Goal: Information Seeking & Learning: Learn about a topic

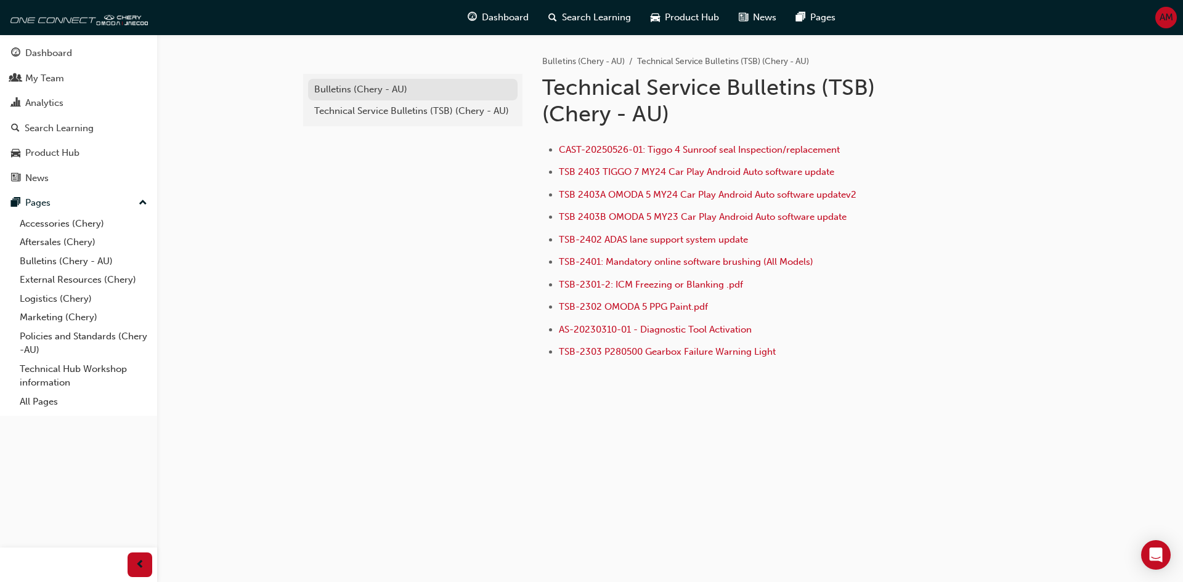
click at [391, 93] on div "Bulletins (Chery - AU)" at bounding box center [412, 90] width 197 height 14
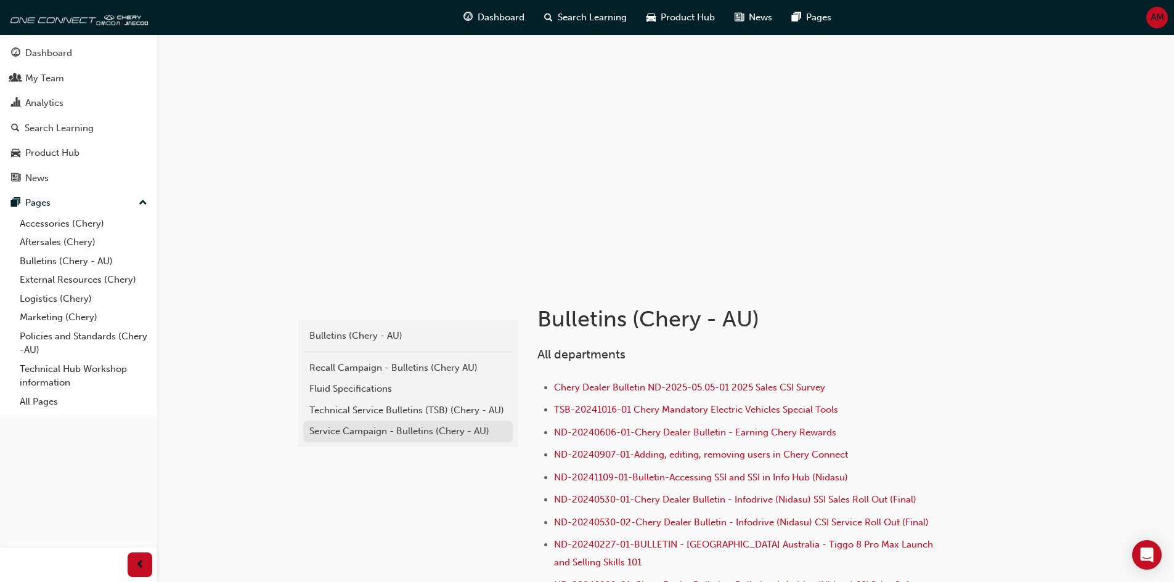
click at [370, 429] on div "Service Campaign - Bulletins (Chery - AU)" at bounding box center [407, 432] width 197 height 14
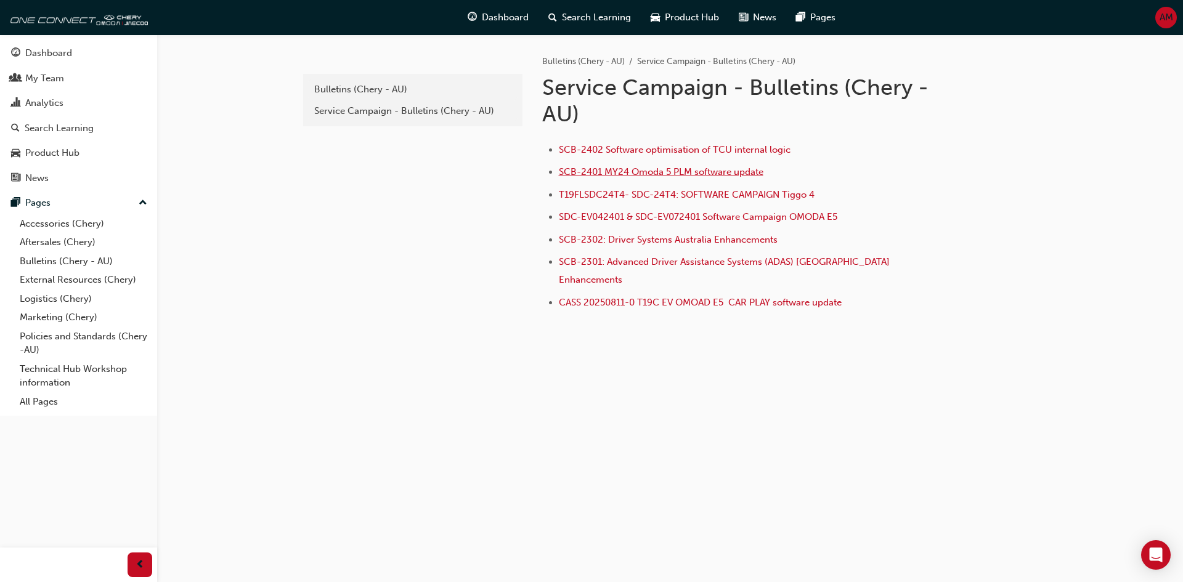
click at [638, 168] on span "SCB-2401 MY24 Omoda 5 PLM software update" at bounding box center [661, 171] width 205 height 11
click at [352, 110] on div "Service Campaign - Bulletins (Chery - AU)" at bounding box center [412, 111] width 197 height 14
click at [413, 89] on div "Bulletins (Chery - AU)" at bounding box center [412, 90] width 197 height 14
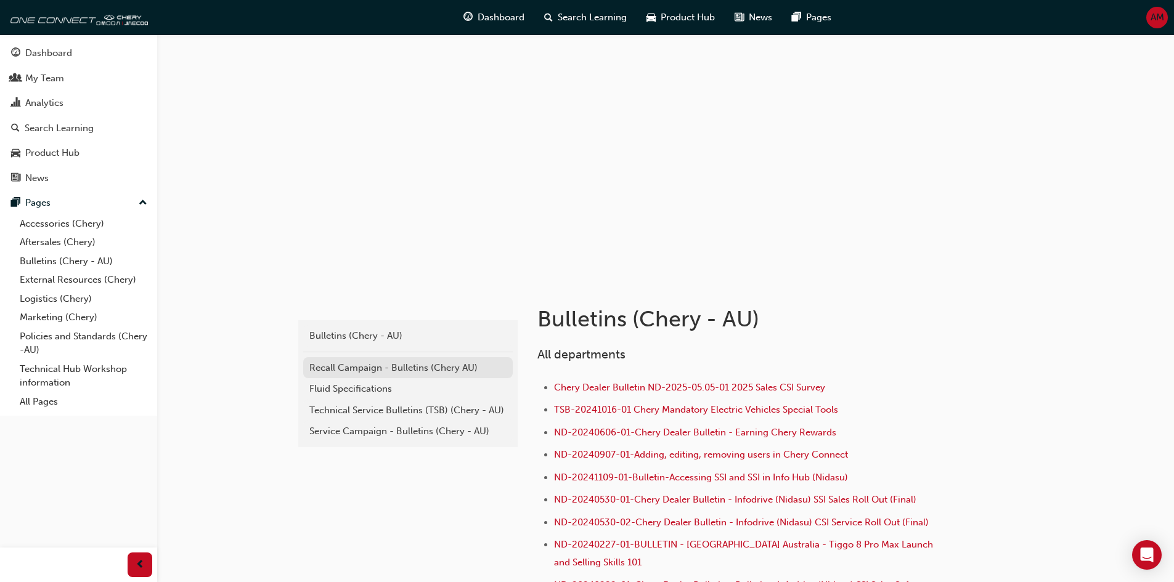
click at [363, 366] on div "Recall Campaign - Bulletins (Chery AU)" at bounding box center [407, 368] width 197 height 14
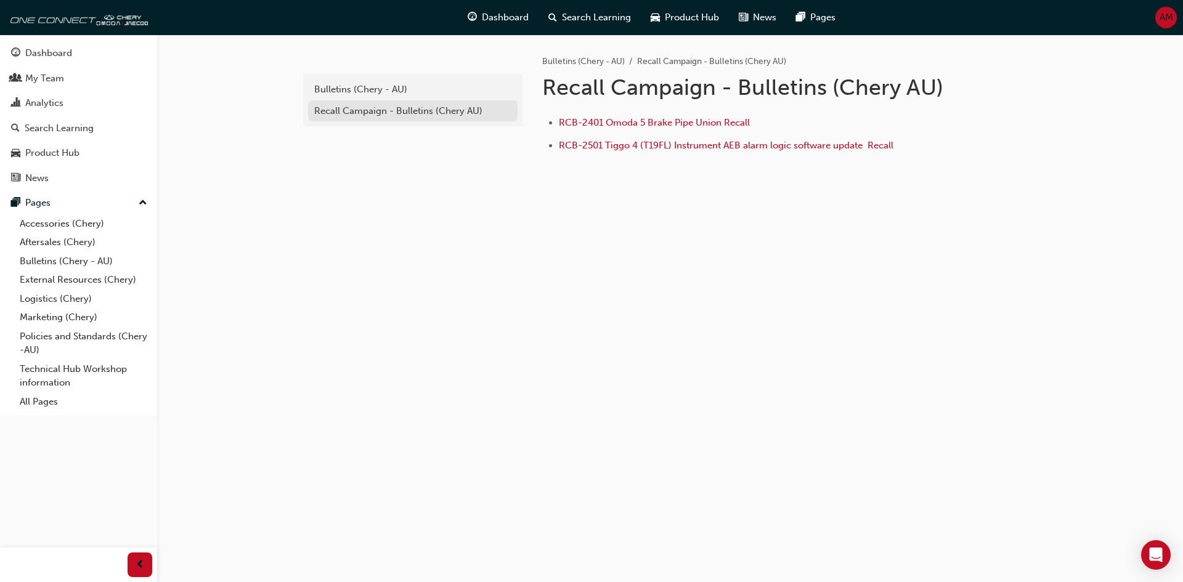
click at [358, 107] on div "Recall Campaign - Bulletins (Chery AU)" at bounding box center [412, 111] width 197 height 14
click at [362, 90] on div "Bulletins (Chery - AU)" at bounding box center [412, 90] width 197 height 14
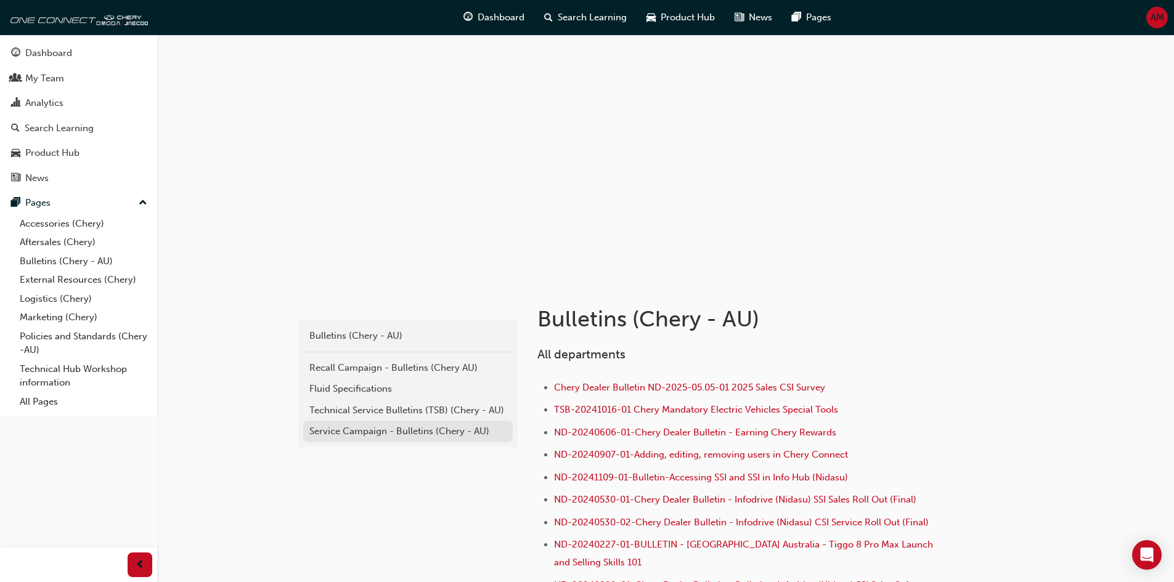
click at [388, 428] on div "Service Campaign - Bulletins (Chery - AU)" at bounding box center [407, 432] width 197 height 14
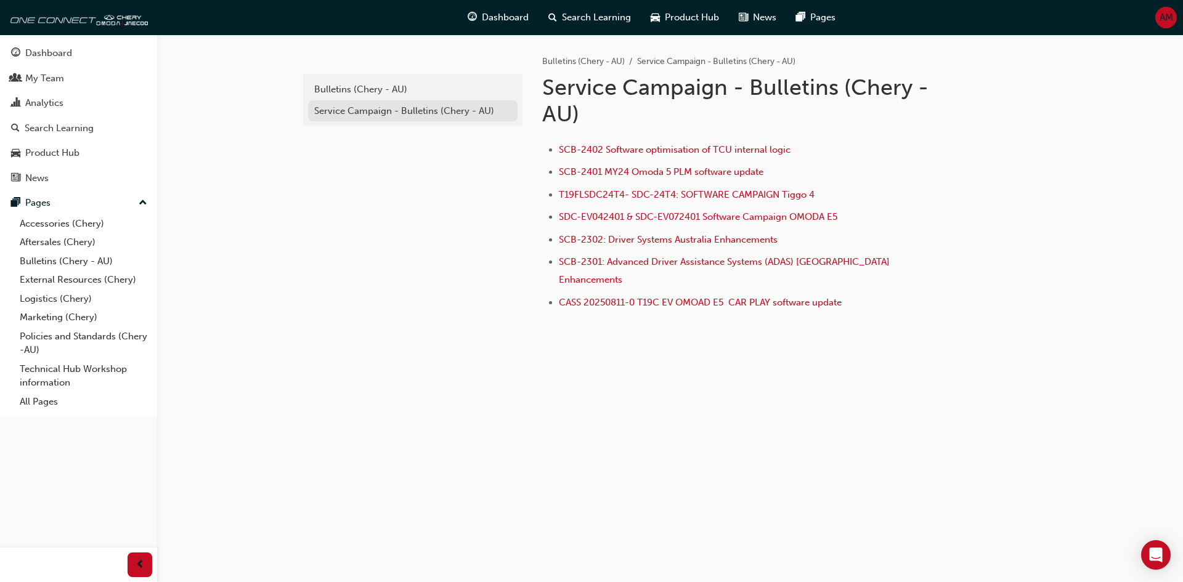
click at [379, 112] on div "Service Campaign - Bulletins (Chery - AU)" at bounding box center [412, 111] width 197 height 14
click at [367, 85] on div "Bulletins (Chery - AU)" at bounding box center [412, 90] width 197 height 14
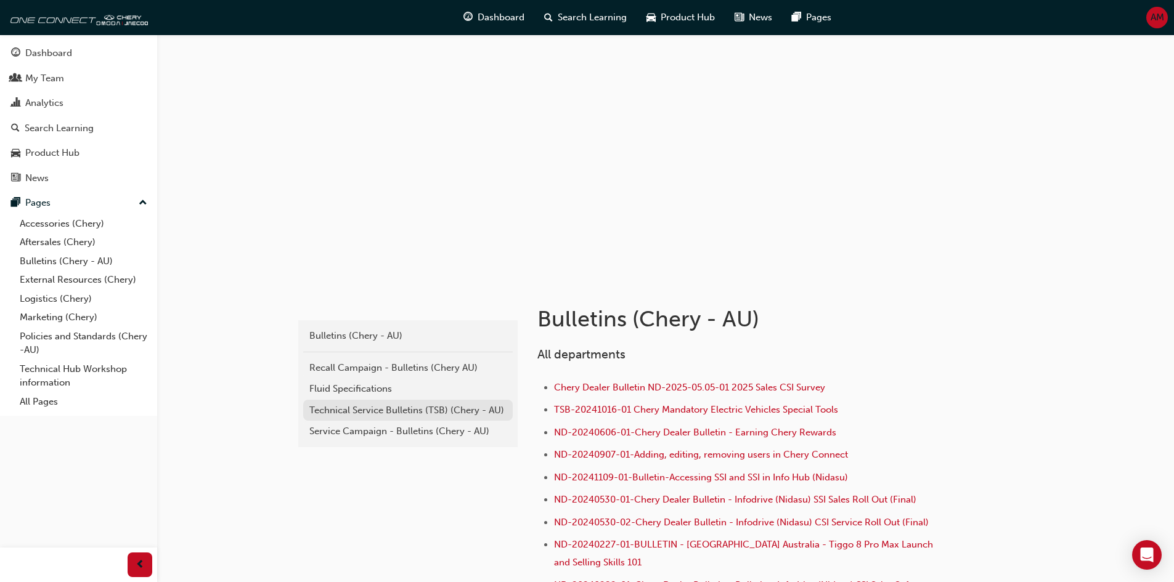
click at [361, 409] on div "Technical Service Bulletins (TSB) (Chery - AU)" at bounding box center [407, 411] width 197 height 14
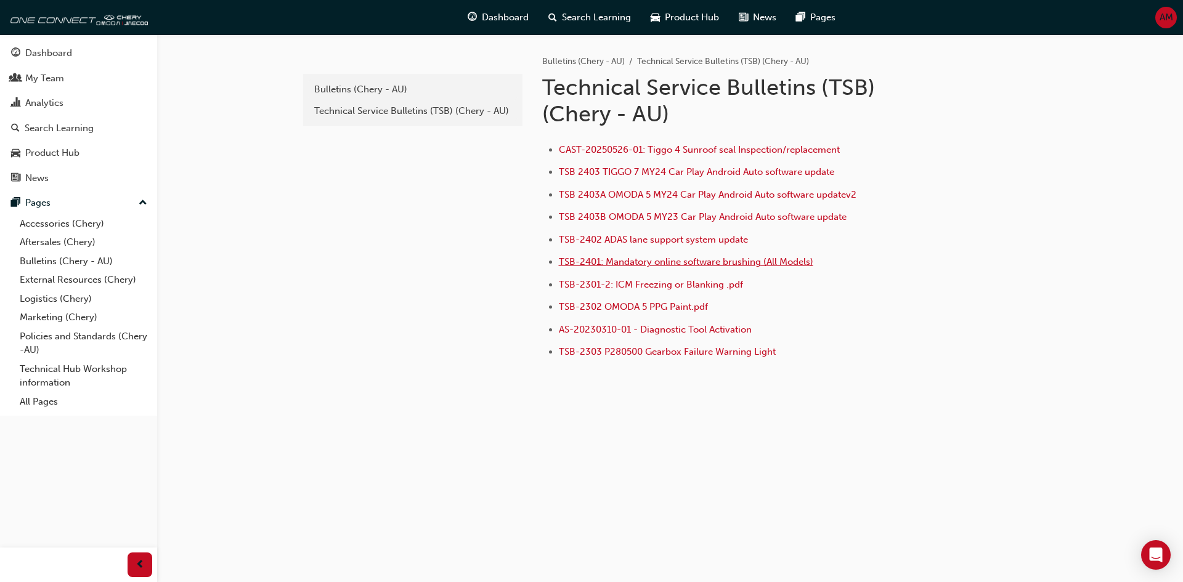
click at [764, 264] on span "TSB-2401: Mandatory online software brushing (All Models)" at bounding box center [686, 261] width 254 height 11
